Goal: Task Accomplishment & Management: Complete application form

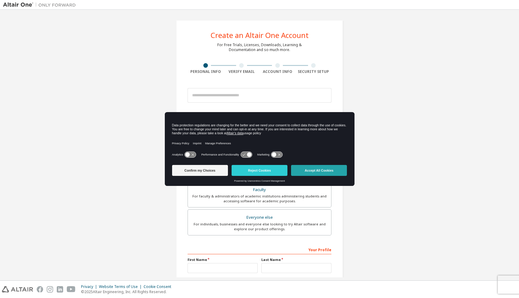
click at [331, 172] on button "Accept All Cookies" at bounding box center [319, 170] width 56 height 11
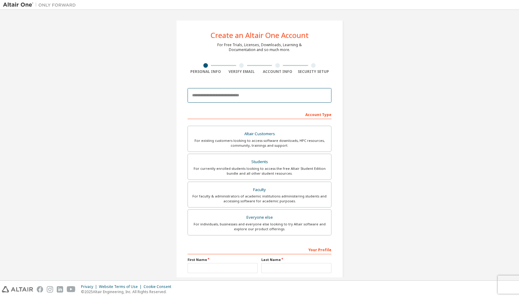
click at [255, 93] on input "email" at bounding box center [259, 95] width 144 height 15
type input "**********"
click at [279, 110] on div "Account Type" at bounding box center [259, 114] width 144 height 10
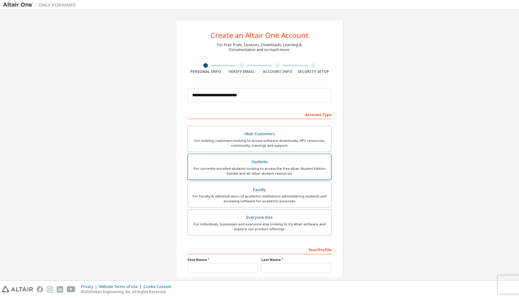
click at [280, 167] on div "For currently enrolled students looking to access the free Altair Student Editi…" at bounding box center [259, 171] width 136 height 10
click at [224, 257] on label "First Name" at bounding box center [222, 259] width 70 height 5
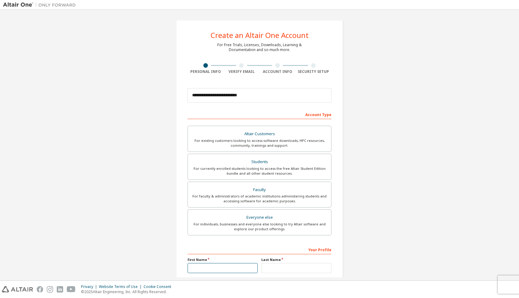
click at [224, 266] on input "text" at bounding box center [222, 268] width 70 height 10
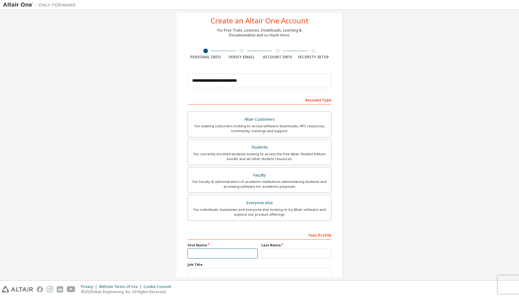
scroll to position [15, 0]
type input "****"
click at [265, 252] on input "text" at bounding box center [296, 253] width 70 height 10
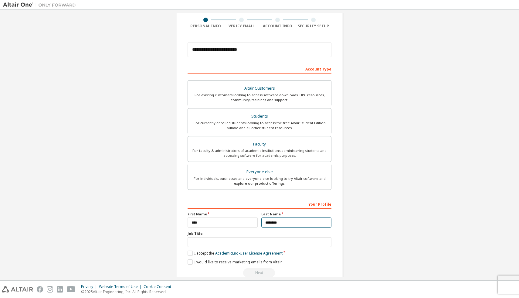
scroll to position [50, 0]
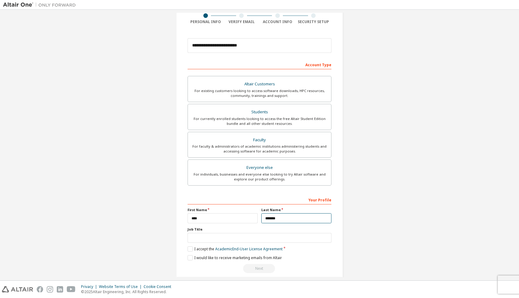
type input "*******"
click at [276, 238] on input "text" at bounding box center [259, 238] width 144 height 10
type input "*******"
click at [189, 250] on label "I accept the Academic End-User License Agreement" at bounding box center [234, 248] width 95 height 5
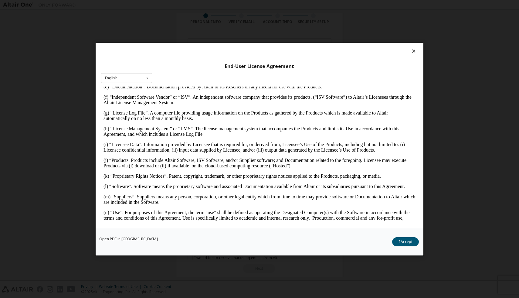
scroll to position [375, 0]
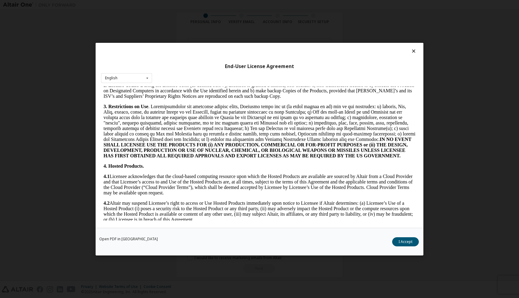
click at [417, 244] on div "Open PDF in New Tab I Accept" at bounding box center [260, 241] width 328 height 28
click at [409, 242] on button "I Accept" at bounding box center [405, 241] width 27 height 9
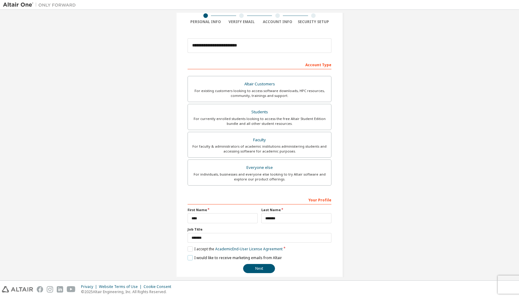
click at [189, 257] on label "I would like to receive marketing emails from Altair" at bounding box center [234, 257] width 94 height 5
click at [264, 269] on button "Next" at bounding box center [259, 268] width 32 height 9
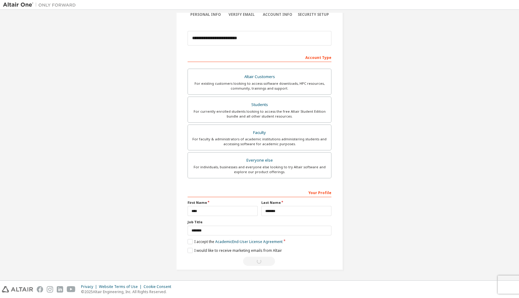
scroll to position [0, 0]
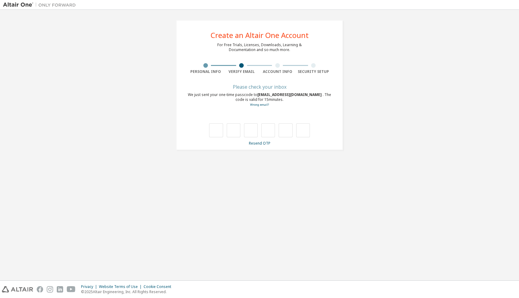
type input "*"
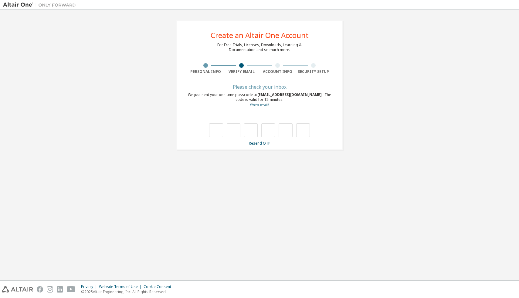
type input "*"
